Goal: Information Seeking & Learning: Learn about a topic

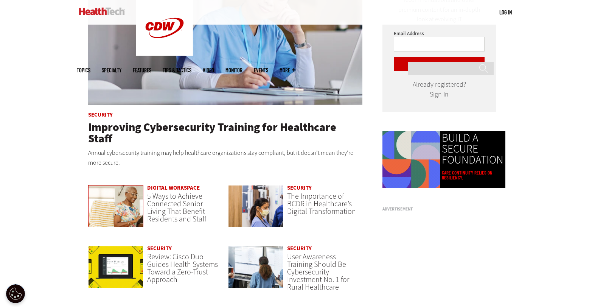
scroll to position [474, 0]
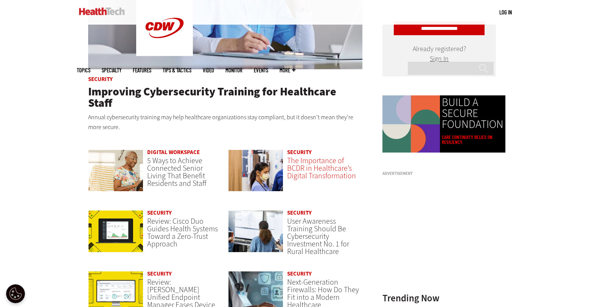
click at [321, 156] on span "The Importance of BCDR in Healthcare’s Digital Transformation" at bounding box center [321, 168] width 69 height 25
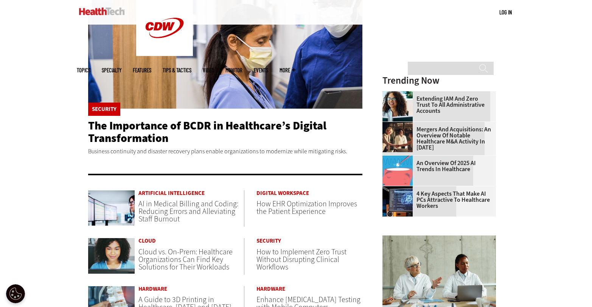
scroll to position [182, 0]
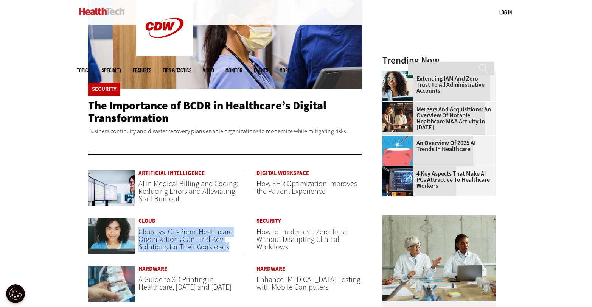
click at [309, 231] on span "How to Implement Zero Trust Without Disrupting Clinical Workflows" at bounding box center [302, 239] width 90 height 25
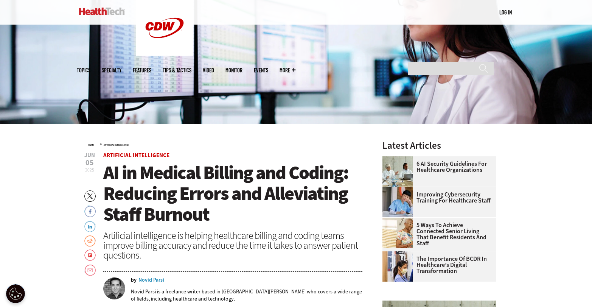
scroll to position [154, 0]
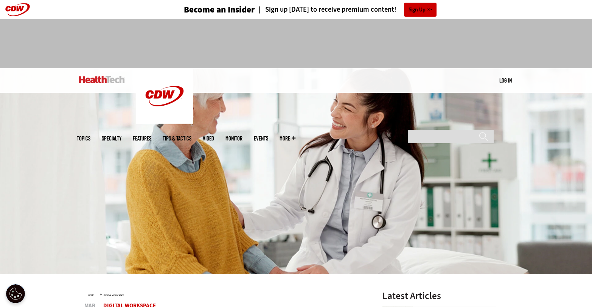
scroll to position [77, 0]
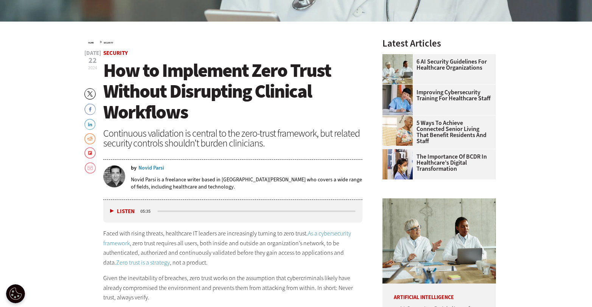
scroll to position [254, 0]
